Goal: Book appointment/travel/reservation

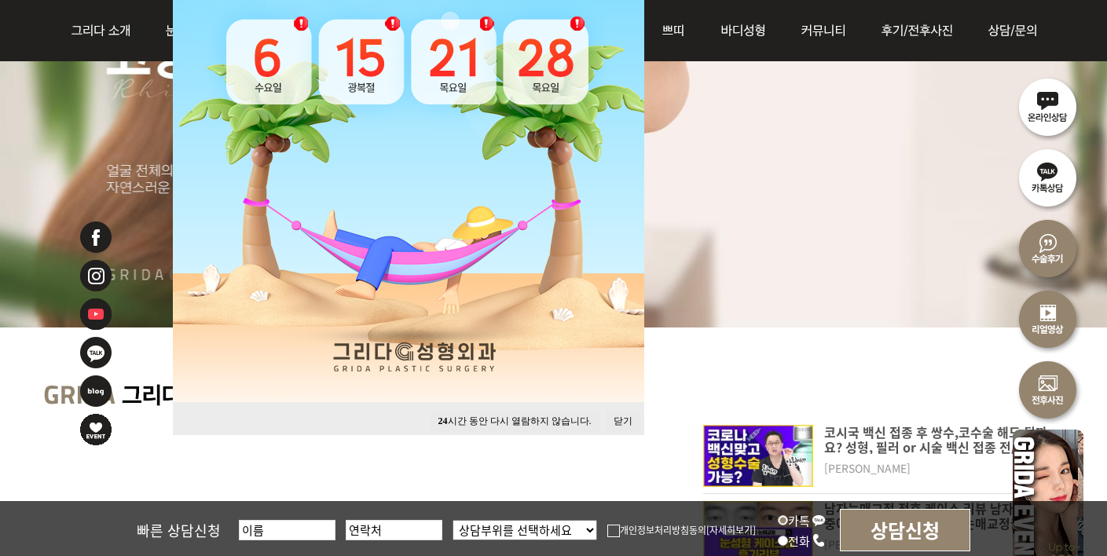
scroll to position [391, 0]
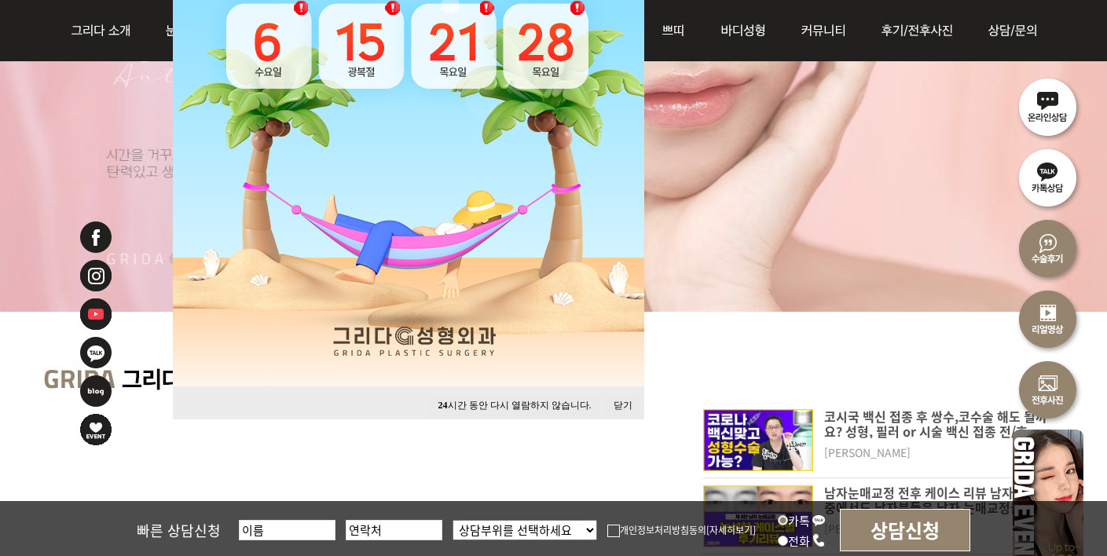
click at [623, 399] on button "닫기" at bounding box center [623, 405] width 35 height 21
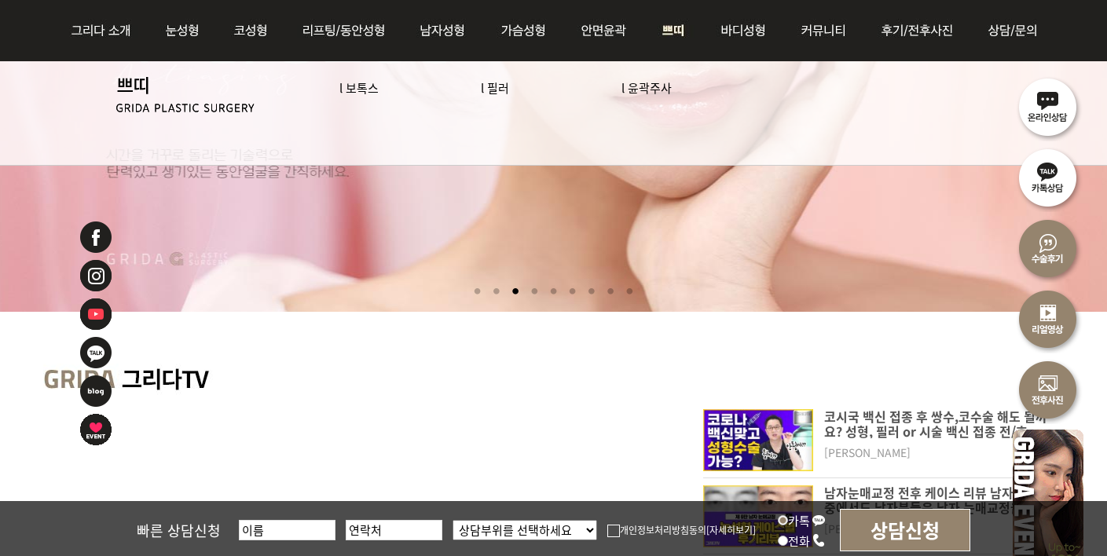
click at [360, 84] on link "l 보톡스" at bounding box center [359, 87] width 39 height 17
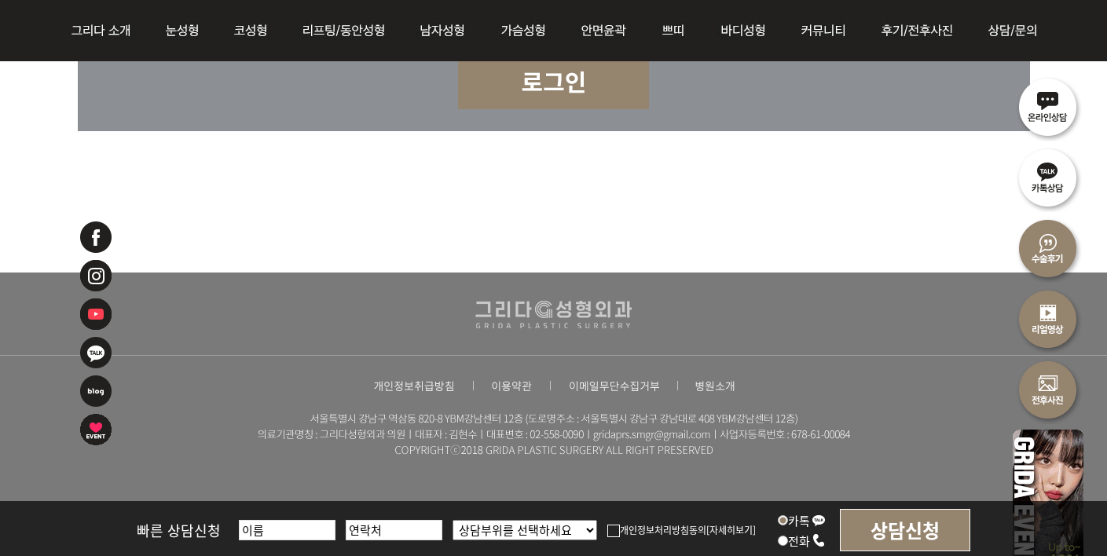
scroll to position [7090, 0]
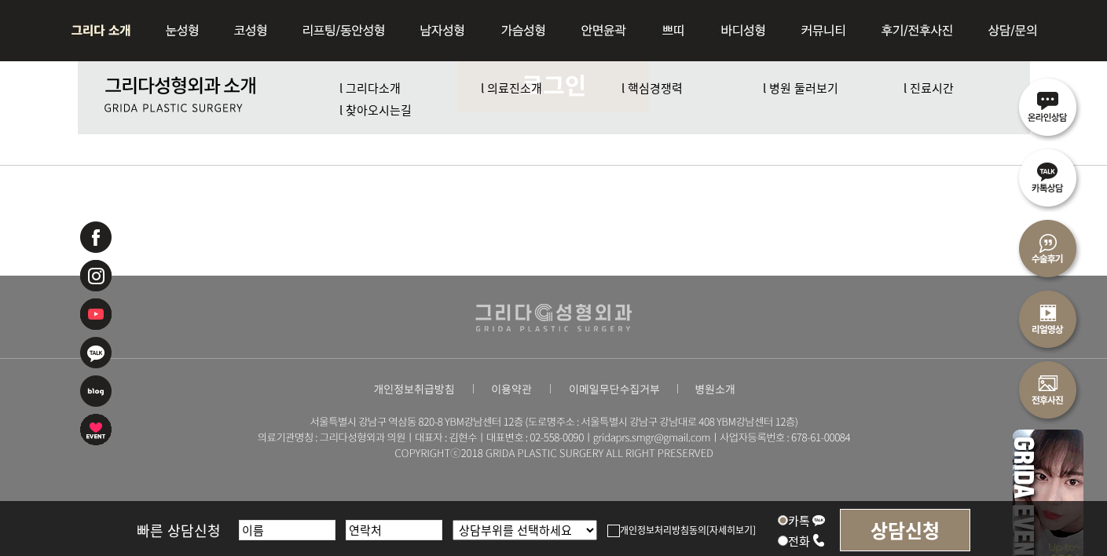
click at [515, 94] on link "l 의료진소개" at bounding box center [511, 87] width 61 height 17
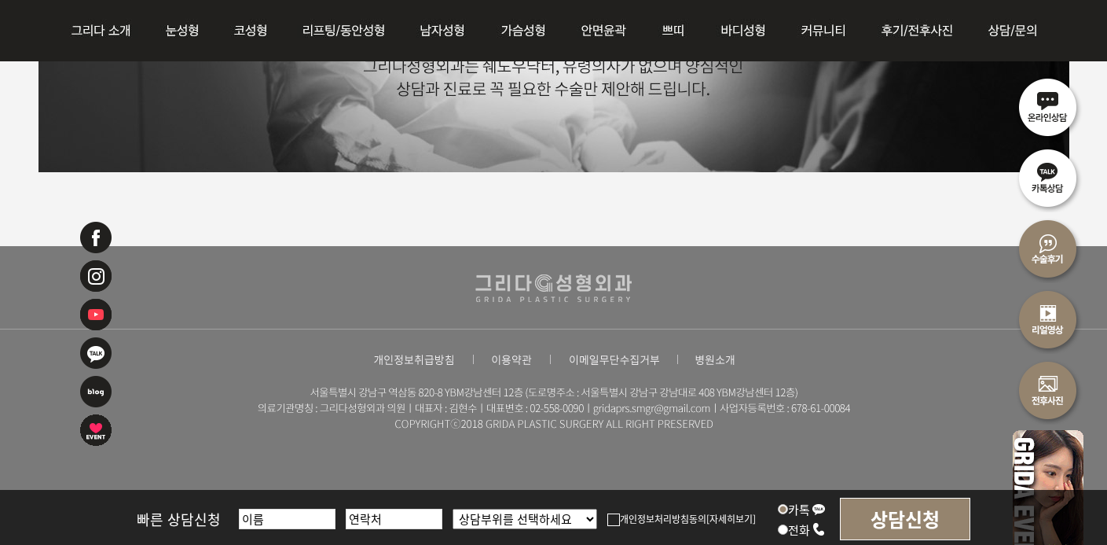
scroll to position [4196, 0]
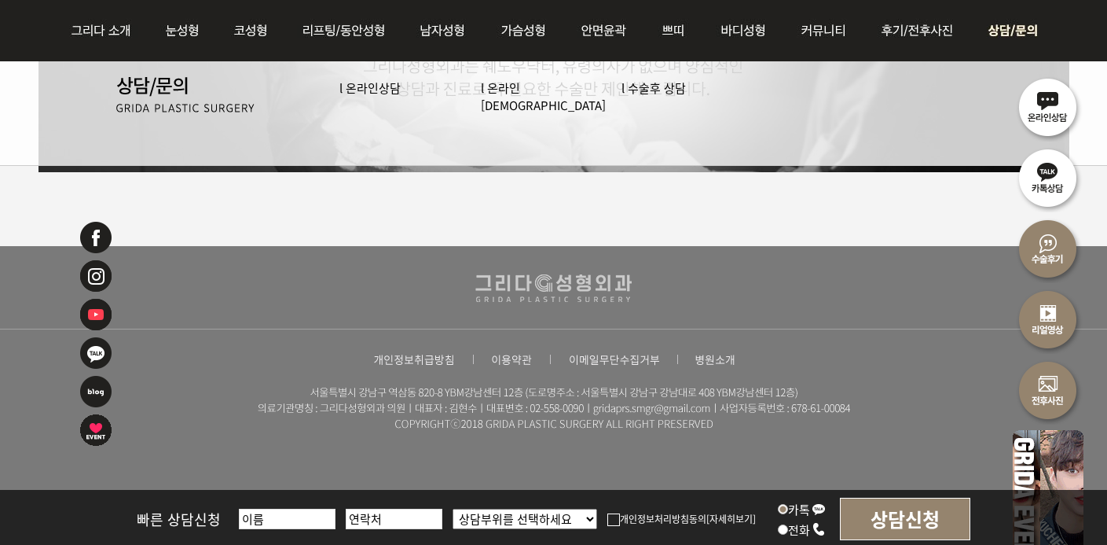
click at [511, 92] on link "l 온라인[DEMOGRAPHIC_DATA]" at bounding box center [543, 96] width 125 height 34
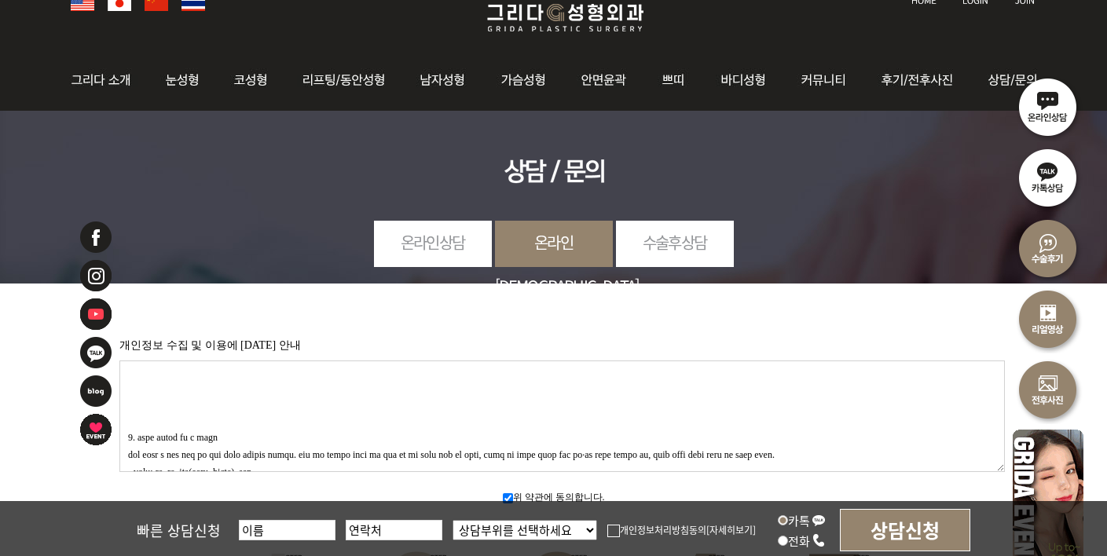
scroll to position [39, 0]
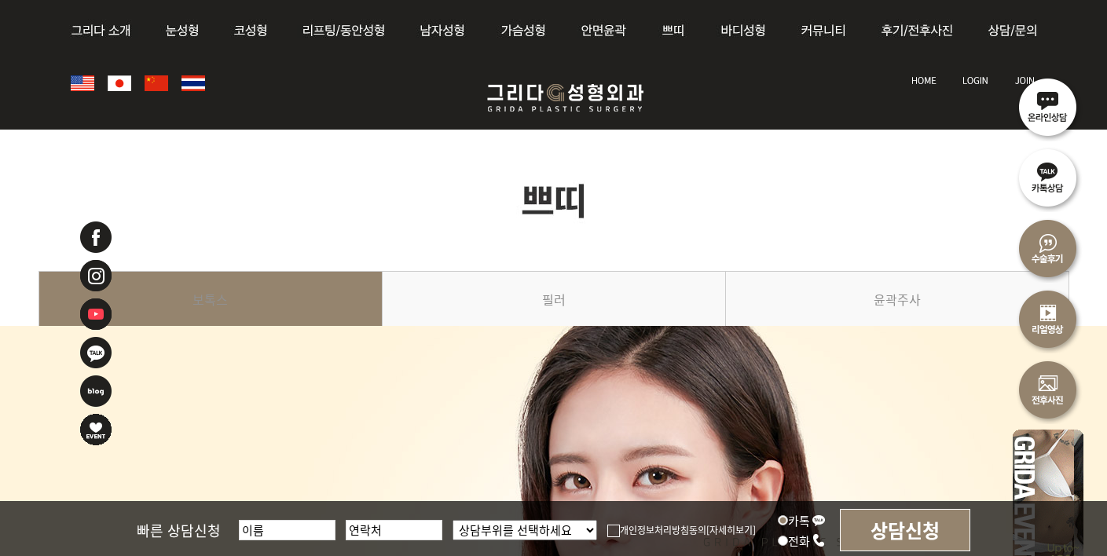
scroll to position [7090, 0]
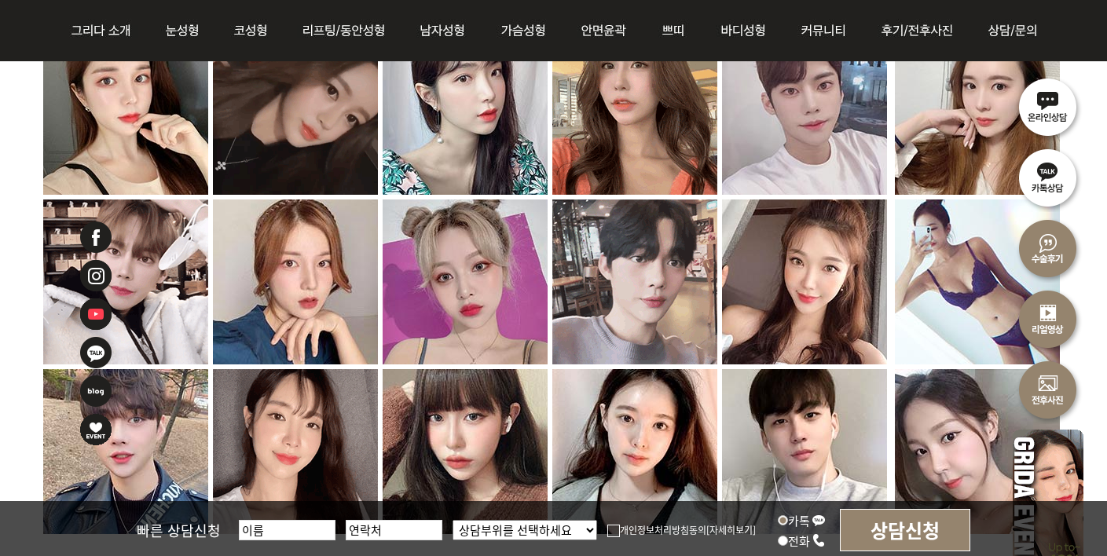
scroll to position [1665, 0]
